Goal: Transaction & Acquisition: Purchase product/service

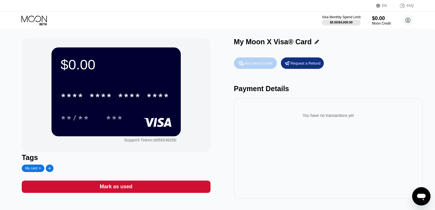
click at [255, 65] on div "Buy Moon Credit" at bounding box center [259, 63] width 28 height 5
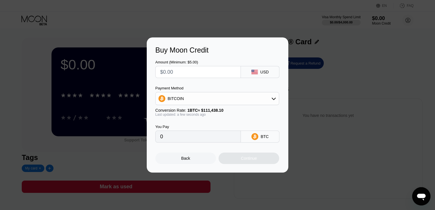
click at [185, 73] on input "text" at bounding box center [198, 71] width 76 height 11
type input "$5"
type input "0.00004487"
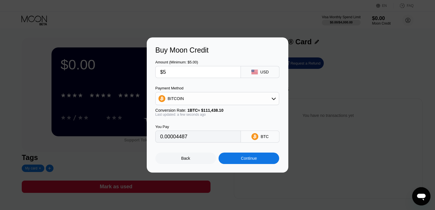
type input "$5"
click at [299, 190] on div at bounding box center [219, 105] width 439 height 210
click at [254, 161] on div "Continue" at bounding box center [249, 158] width 16 height 5
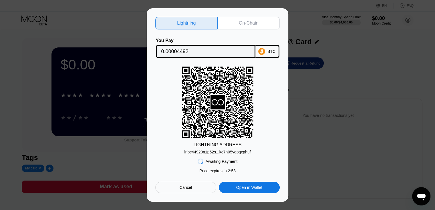
click at [222, 154] on div "lnbc44920n1p52s...kc7n05yqpqxphuf" at bounding box center [217, 152] width 66 height 5
click at [209, 198] on div "Lightning On-Chain You Pay 0.00004492 BTC LIGHTNING ADDRESS lnbc44920n1p52s...k…" at bounding box center [218, 105] width 142 height 194
click at [224, 49] on input "0.00004492" at bounding box center [205, 51] width 89 height 11
click at [272, 49] on div "BTC" at bounding box center [271, 51] width 8 height 5
click at [213, 154] on div "lnbc44920n1p52s...kc7n05yqpqxphuf" at bounding box center [217, 152] width 66 height 5
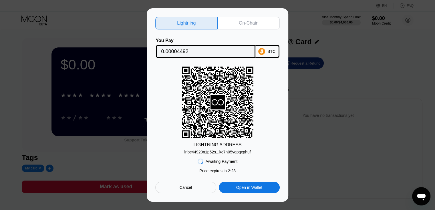
click at [211, 200] on div "Lightning On-Chain You Pay 0.00004492 BTC LIGHTNING ADDRESS lnbc44920n1p52s...k…" at bounding box center [218, 105] width 142 height 194
click at [220, 107] on icon at bounding box center [217, 102] width 14 height 14
click at [252, 21] on div "On-Chain" at bounding box center [248, 23] width 19 height 6
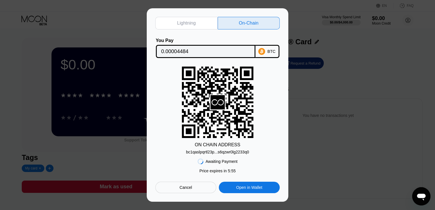
click at [212, 154] on div "bc1qaslpqrtl23p...s6qzwr0lg2233q0" at bounding box center [217, 152] width 63 height 5
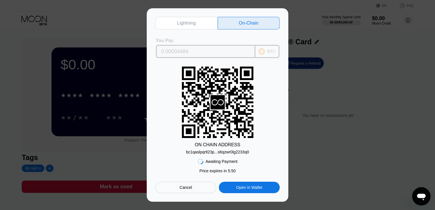
click at [209, 49] on input "0.00004484" at bounding box center [205, 51] width 89 height 11
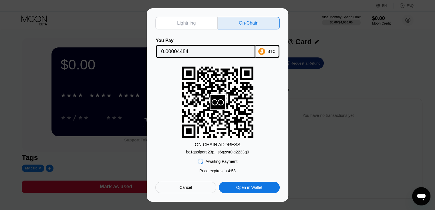
click at [210, 197] on div "Lightning On-Chain You Pay 0.00004484 BTC ON CHAIN ADDRESS bc1qaslpqrtl23p...s6…" at bounding box center [218, 105] width 142 height 194
click at [186, 190] on div "Cancel" at bounding box center [186, 187] width 13 height 5
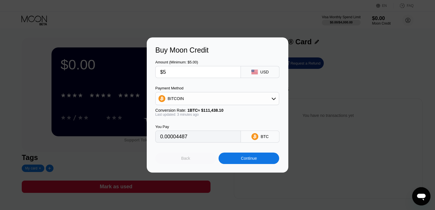
click at [183, 161] on div "Back" at bounding box center [185, 158] width 9 height 5
